Goal: Task Accomplishment & Management: Complete application form

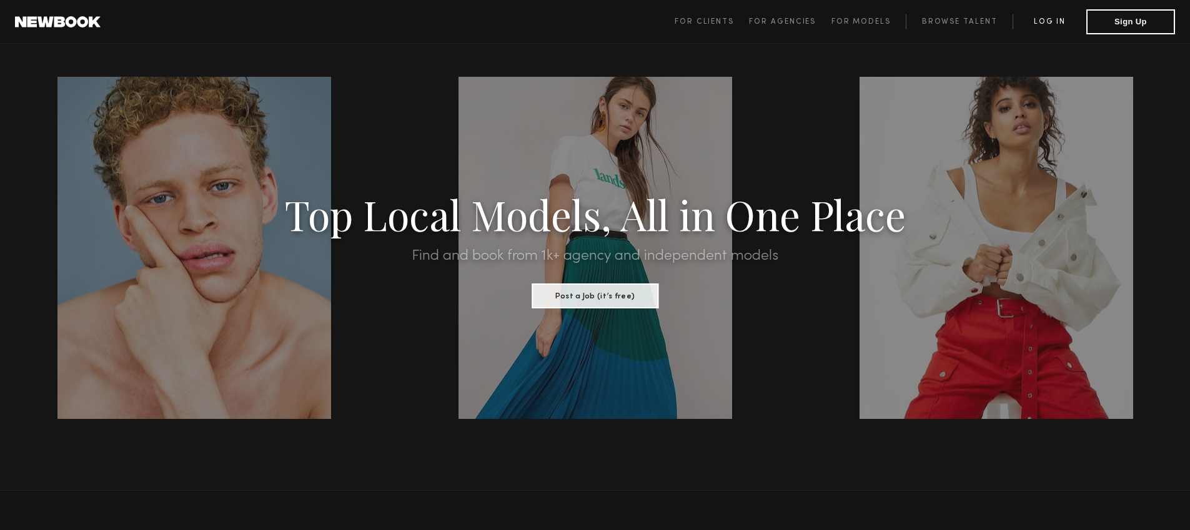
click at [1055, 15] on span "For Clients For Agencies For Models Browse Talent Log in Sign Up" at bounding box center [925, 21] width 500 height 25
click at [1056, 30] on span "For Clients For Agencies For Models Browse Talent Log in Sign Up" at bounding box center [925, 21] width 500 height 25
click at [1056, 25] on link "Log in" at bounding box center [1050, 21] width 74 height 15
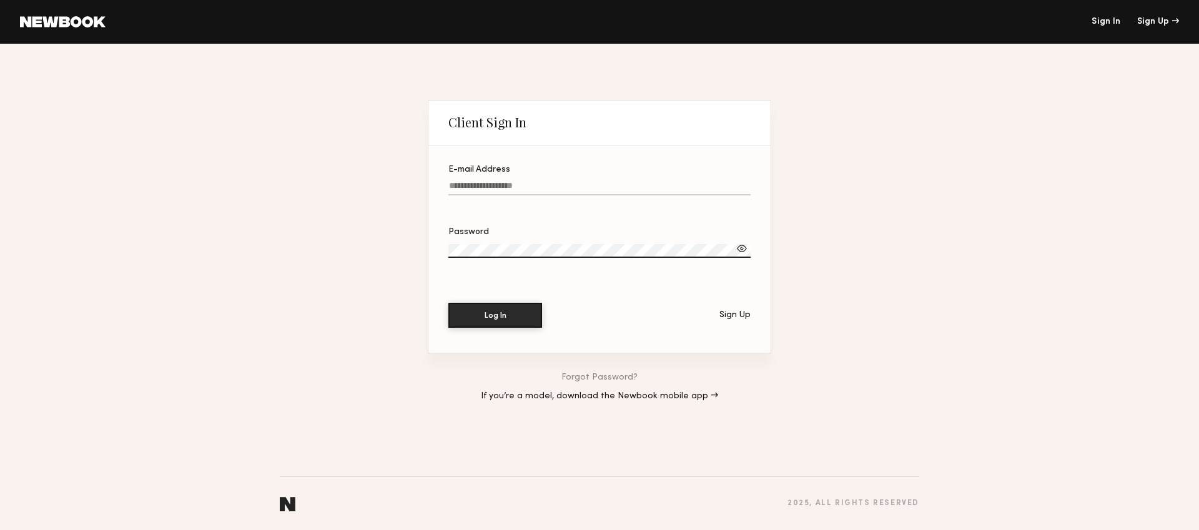
click at [565, 181] on label "E-mail Address" at bounding box center [600, 187] width 302 height 42
click at [565, 181] on input "E-mail Address" at bounding box center [600, 188] width 302 height 14
type input "**********"
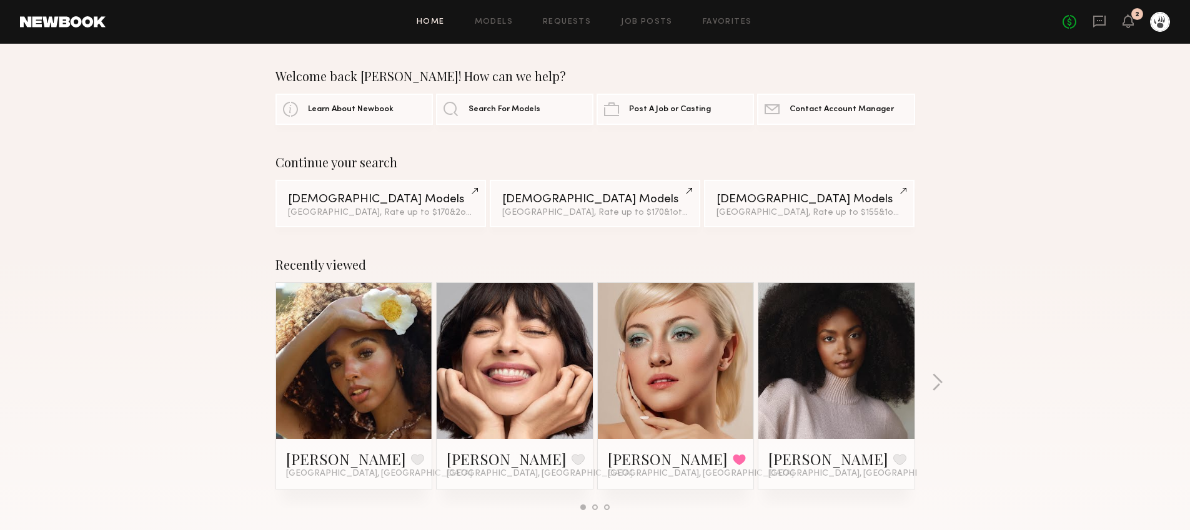
click at [305, 469] on span "[GEOGRAPHIC_DATA], [GEOGRAPHIC_DATA]" at bounding box center [379, 474] width 186 height 10
click at [334, 458] on link "[PERSON_NAME]" at bounding box center [346, 459] width 120 height 20
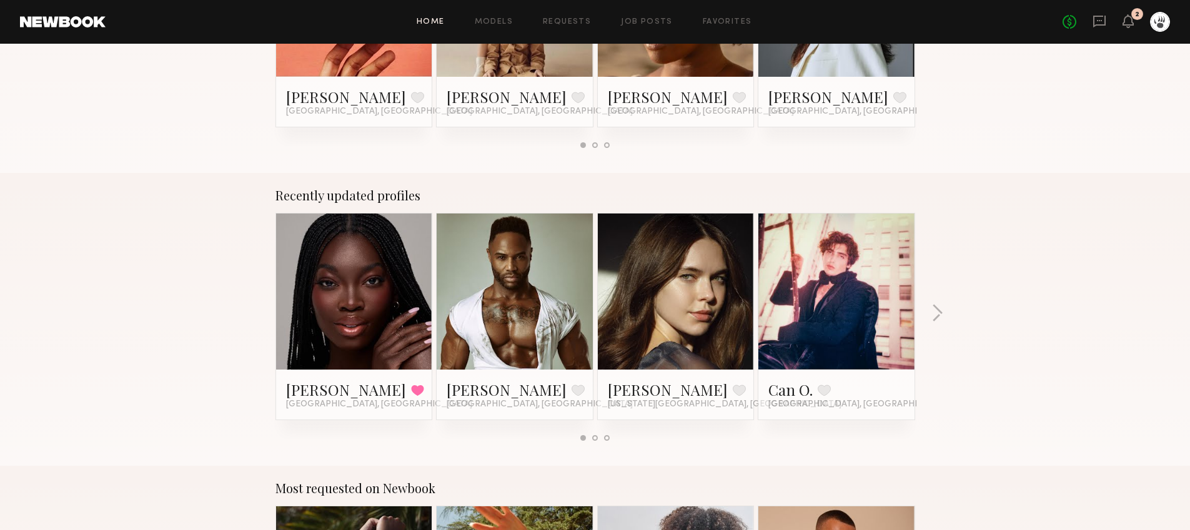
scroll to position [859, 0]
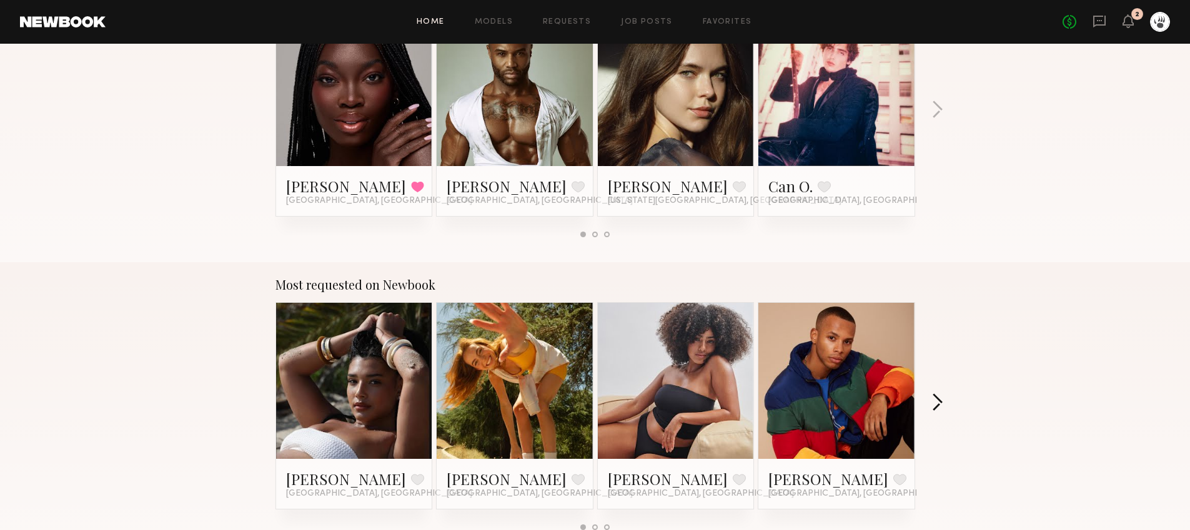
click at [937, 403] on button "button" at bounding box center [937, 404] width 12 height 21
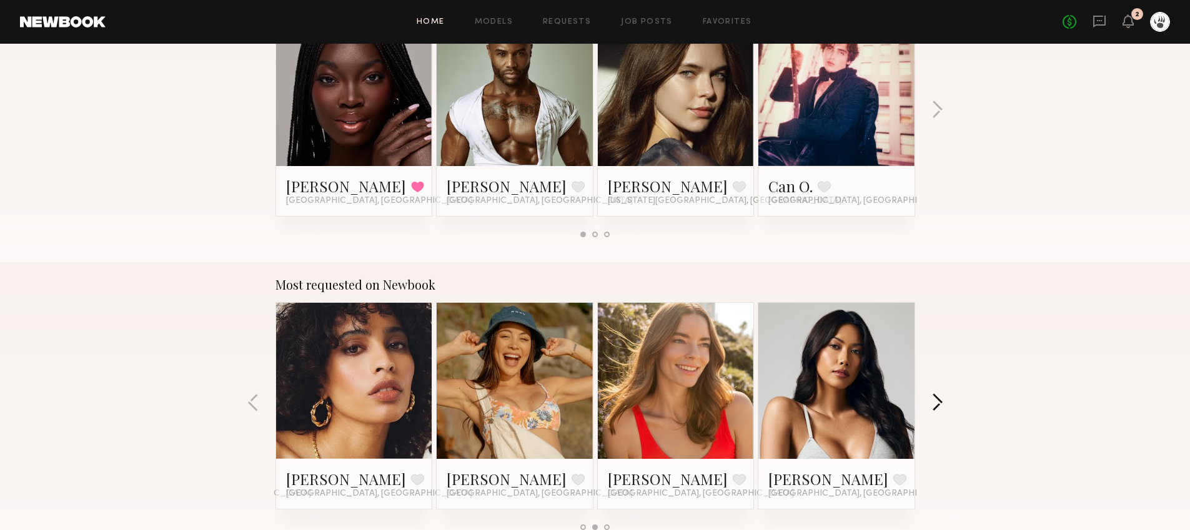
click at [937, 403] on button "button" at bounding box center [937, 404] width 12 height 21
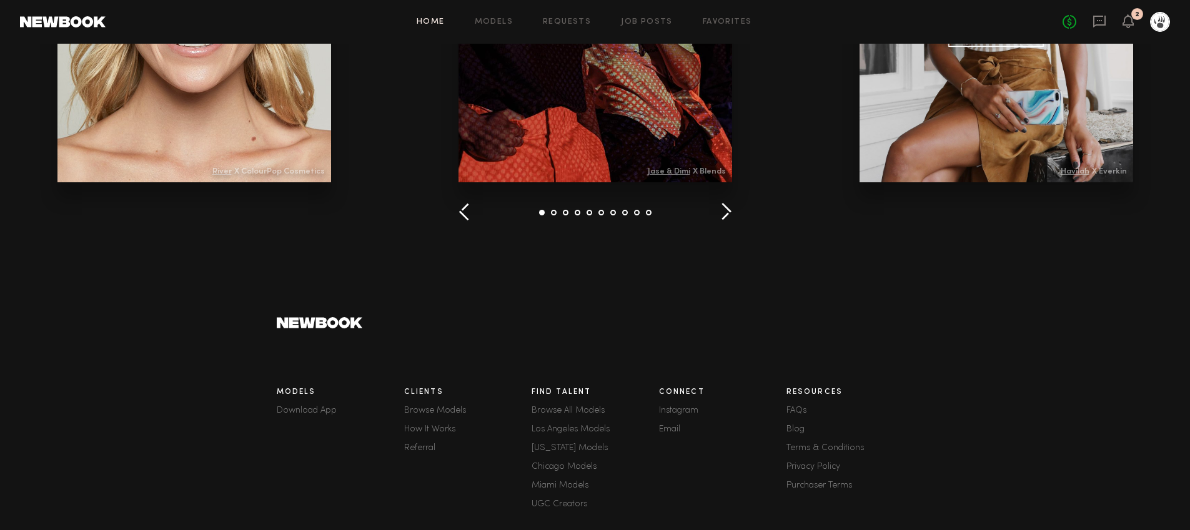
scroll to position [1745, 0]
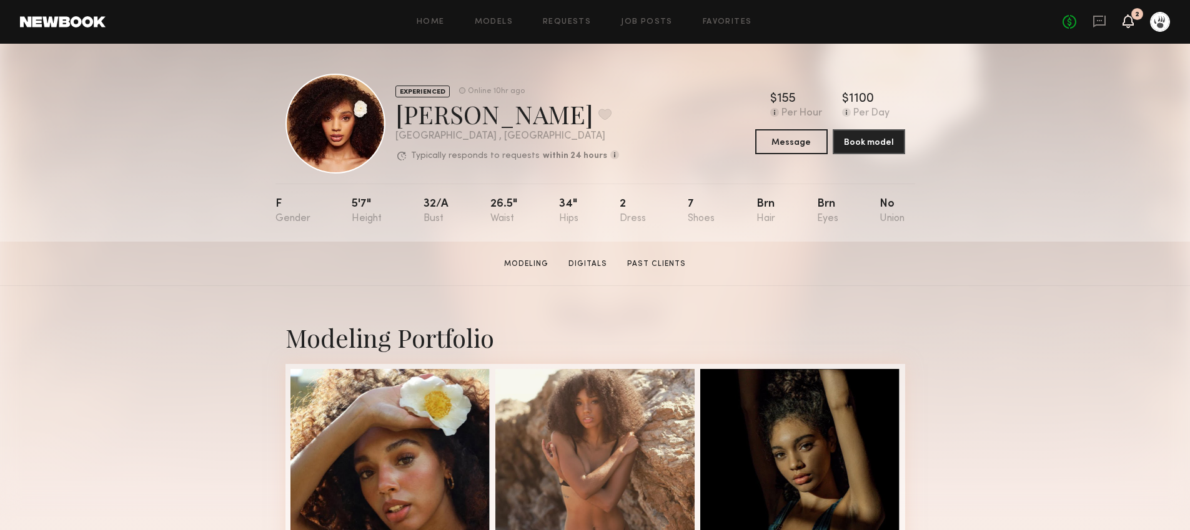
click at [1129, 22] on icon at bounding box center [1128, 20] width 10 height 9
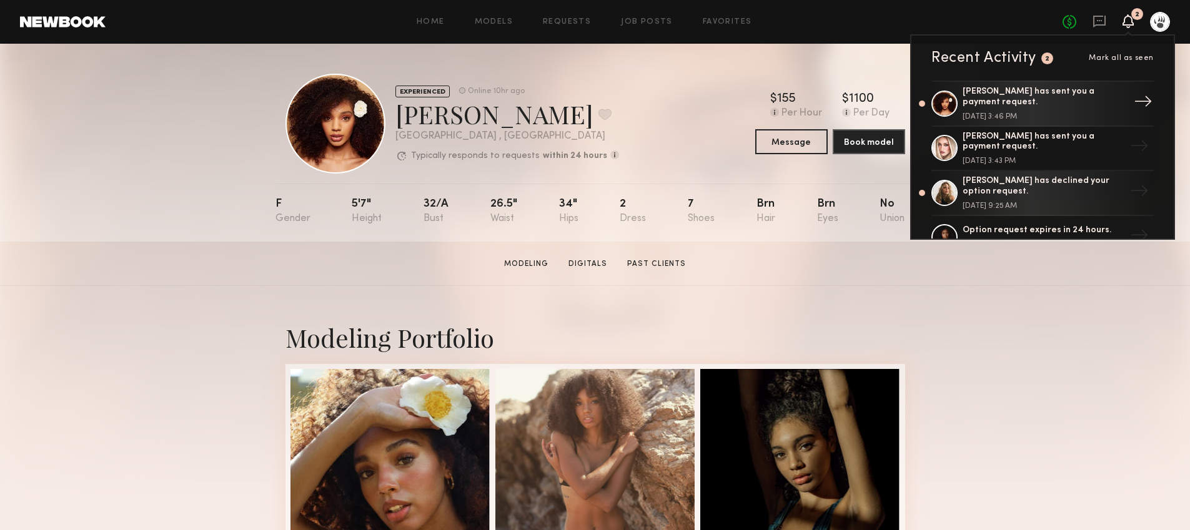
click at [1050, 99] on div "[PERSON_NAME] has sent you a payment request." at bounding box center [1044, 97] width 162 height 21
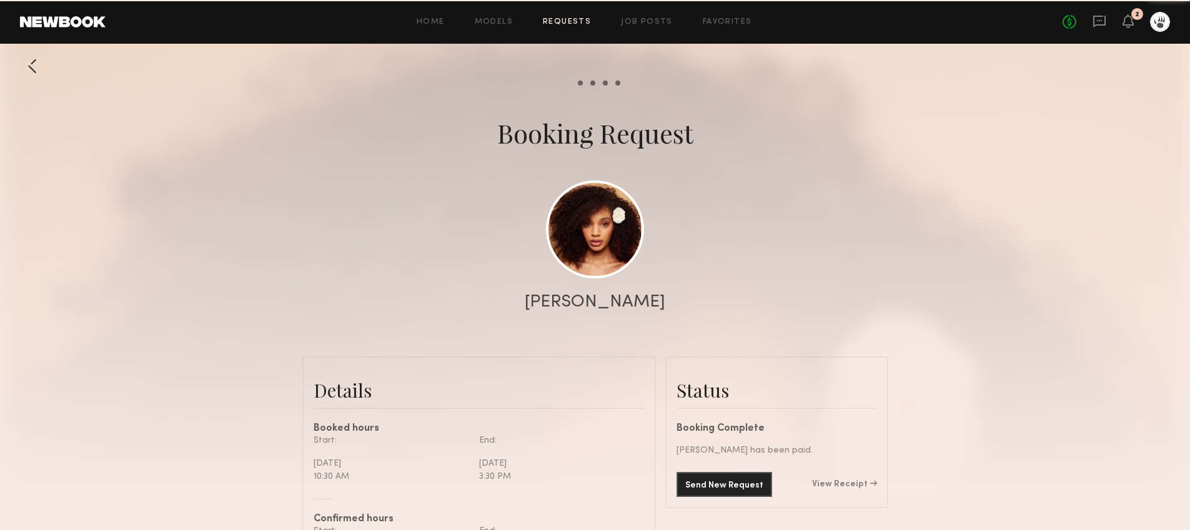
scroll to position [893, 0]
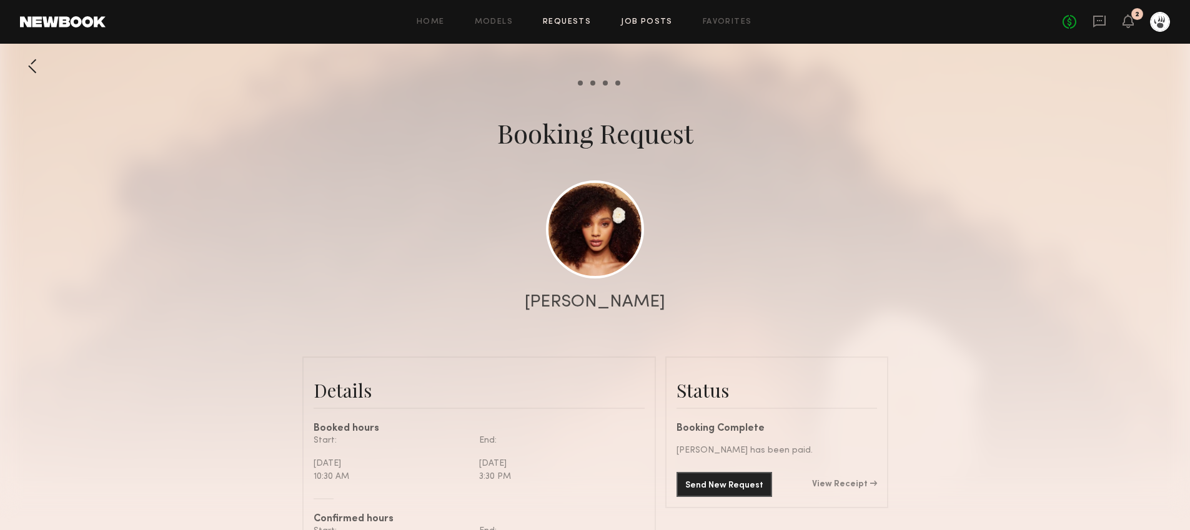
drag, startPoint x: 666, startPoint y: 14, endPoint x: 660, endPoint y: 19, distance: 7.5
click at [665, 15] on div "Home Models Requests Job Posts Favorites Sign Out No fees up to $5,000 2" at bounding box center [638, 22] width 1065 height 20
click at [660, 19] on link "Job Posts" at bounding box center [647, 22] width 52 height 8
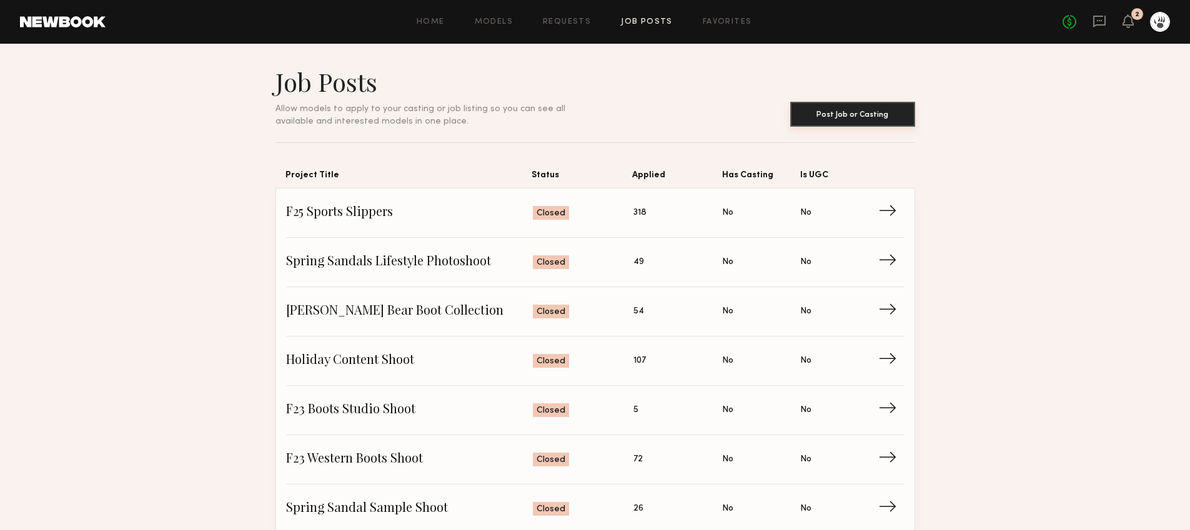
click at [845, 117] on button "Post Job or Casting" at bounding box center [852, 114] width 125 height 25
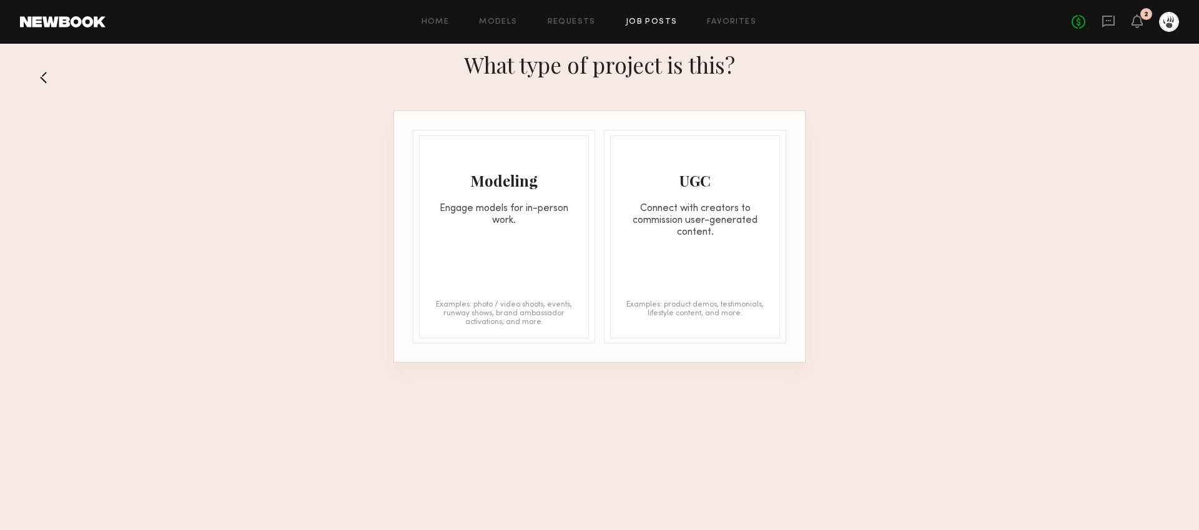
click at [527, 199] on div "Modeling Engage models for in-person work." at bounding box center [504, 181] width 169 height 91
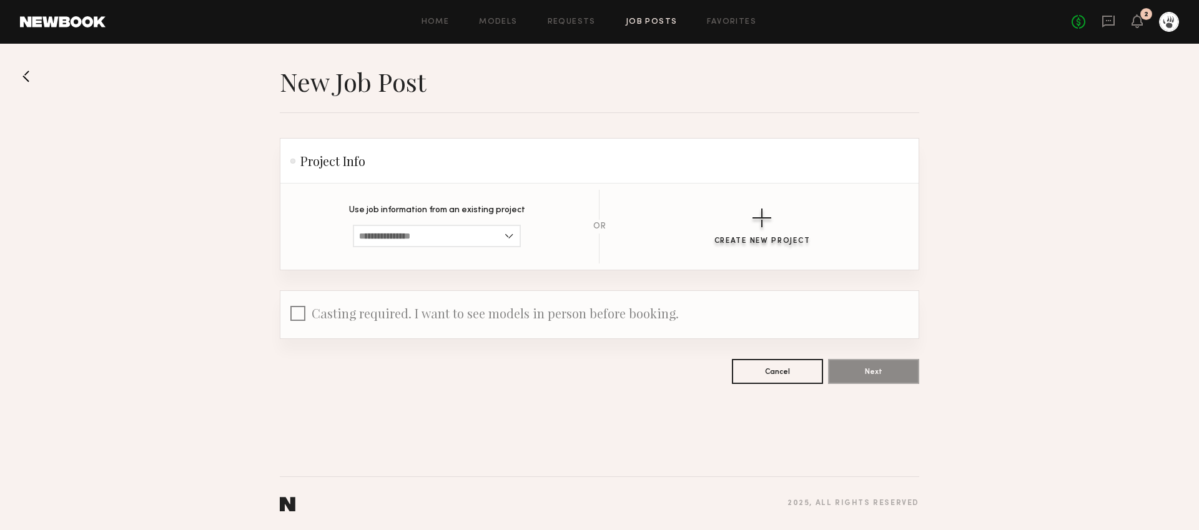
click at [757, 214] on div "button" at bounding box center [762, 218] width 19 height 19
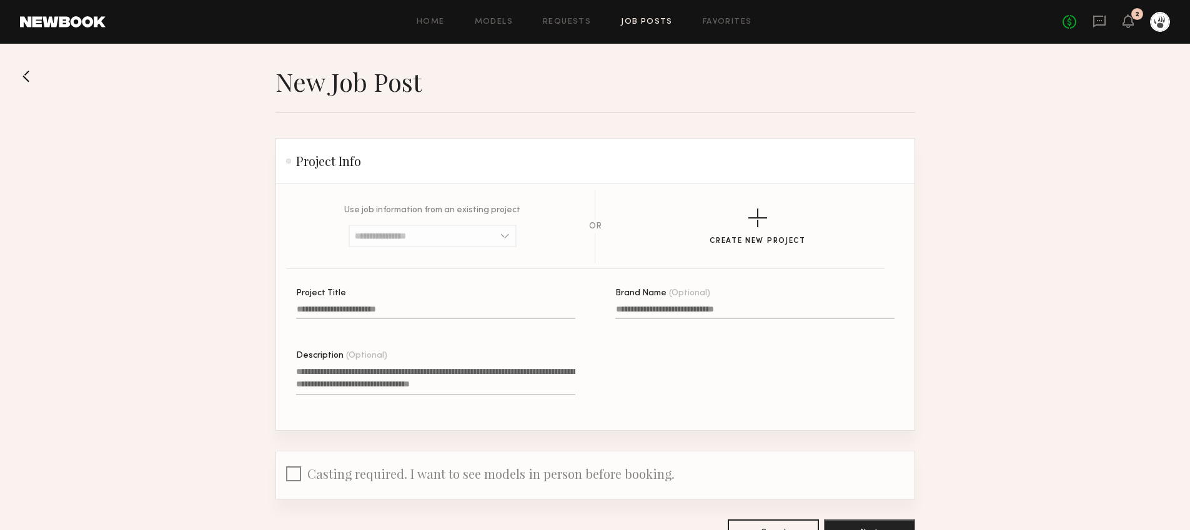
click at [389, 315] on input "Project Title" at bounding box center [435, 312] width 279 height 14
